Goal: Task Accomplishment & Management: Use online tool/utility

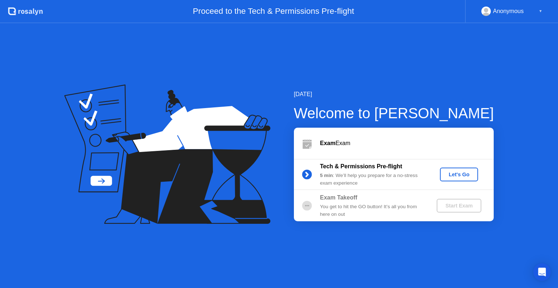
click at [455, 176] on div "Let's Go" at bounding box center [459, 175] width 32 height 6
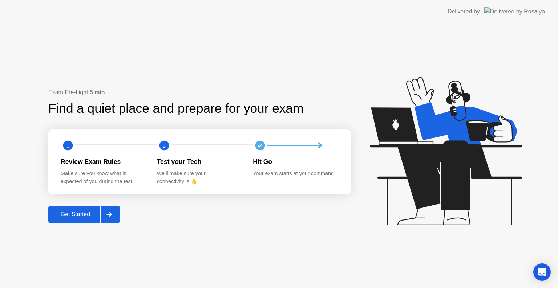
click at [87, 214] on div "Get Started" at bounding box center [75, 214] width 50 height 7
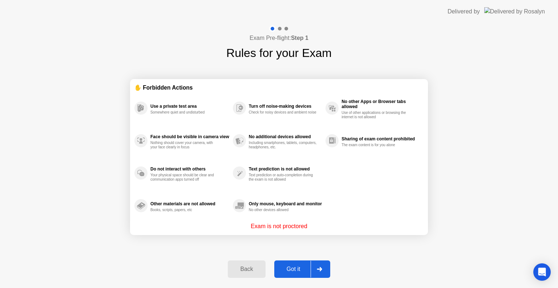
click at [295, 266] on div "Got it" at bounding box center [293, 269] width 34 height 7
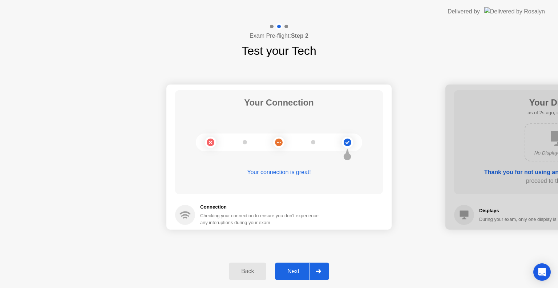
click at [296, 269] on div "Next" at bounding box center [293, 271] width 32 height 7
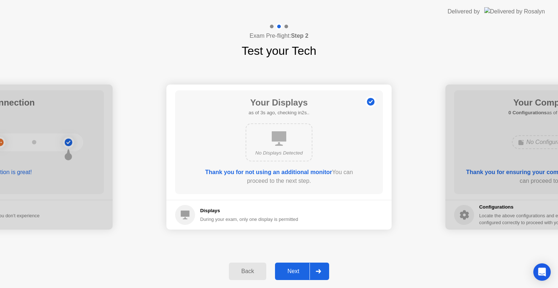
click at [296, 269] on div "Next" at bounding box center [293, 271] width 32 height 7
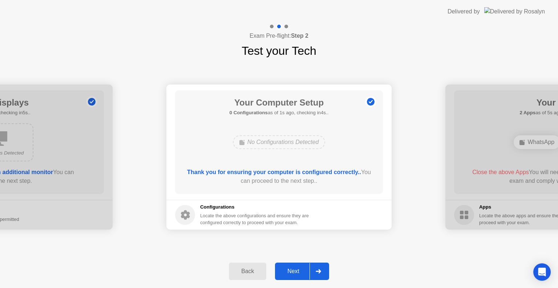
click at [296, 269] on div "Next" at bounding box center [293, 271] width 32 height 7
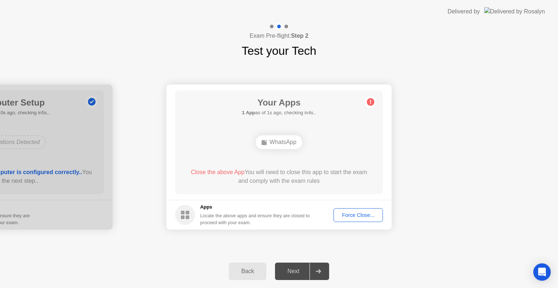
click at [366, 217] on div "Force Close..." at bounding box center [358, 215] width 44 height 6
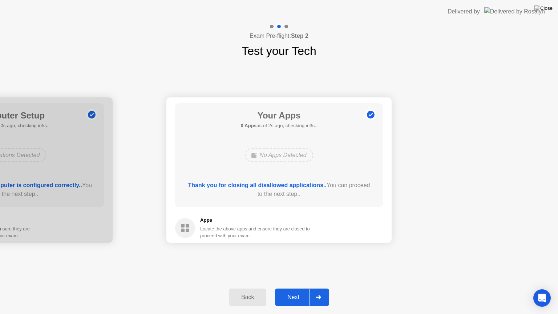
click at [303, 288] on div "Next" at bounding box center [293, 297] width 32 height 7
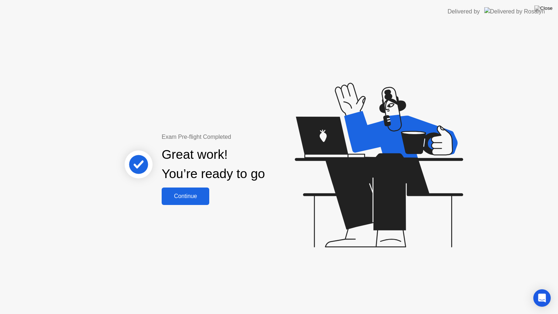
click at [195, 199] on div "Continue" at bounding box center [185, 196] width 43 height 7
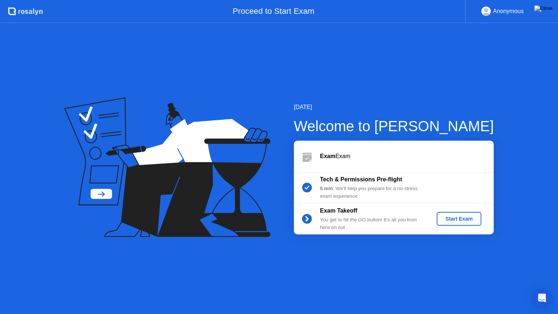
click at [456, 219] on div "Start Exam" at bounding box center [458, 219] width 39 height 6
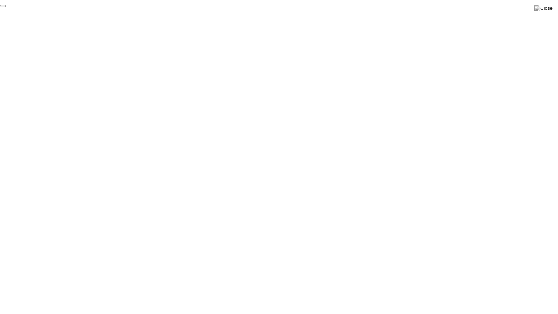
click div "End Proctoring Session"
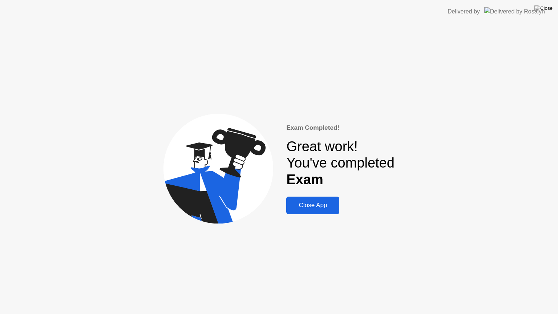
click at [327, 202] on div "Close App" at bounding box center [312, 205] width 49 height 7
